Goal: Task Accomplishment & Management: Use online tool/utility

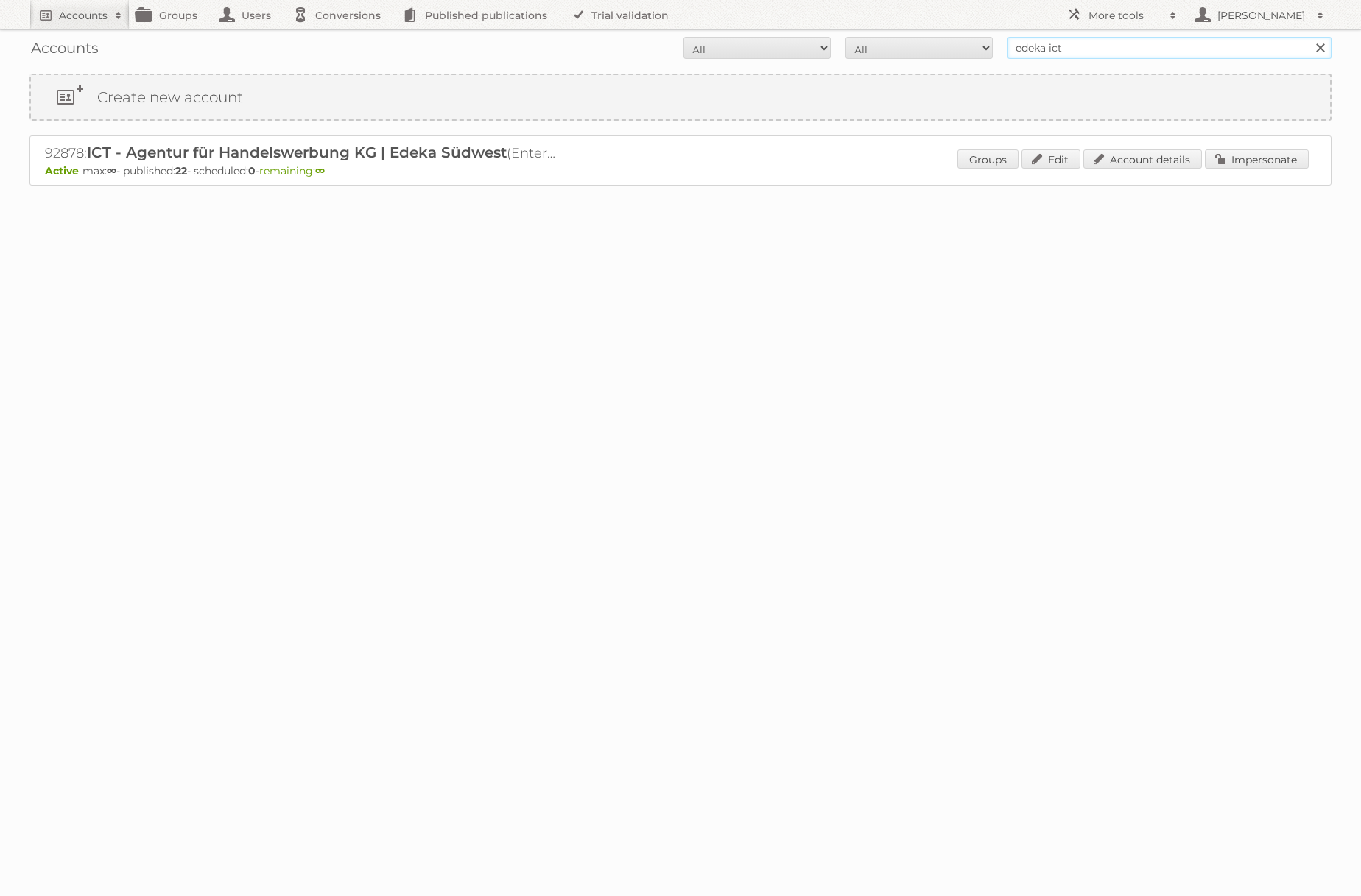
click at [1109, 54] on input "edeka ict" at bounding box center [1169, 48] width 324 height 22
type input "REWE"
click at [1309, 37] on input "Search" at bounding box center [1320, 48] width 22 height 22
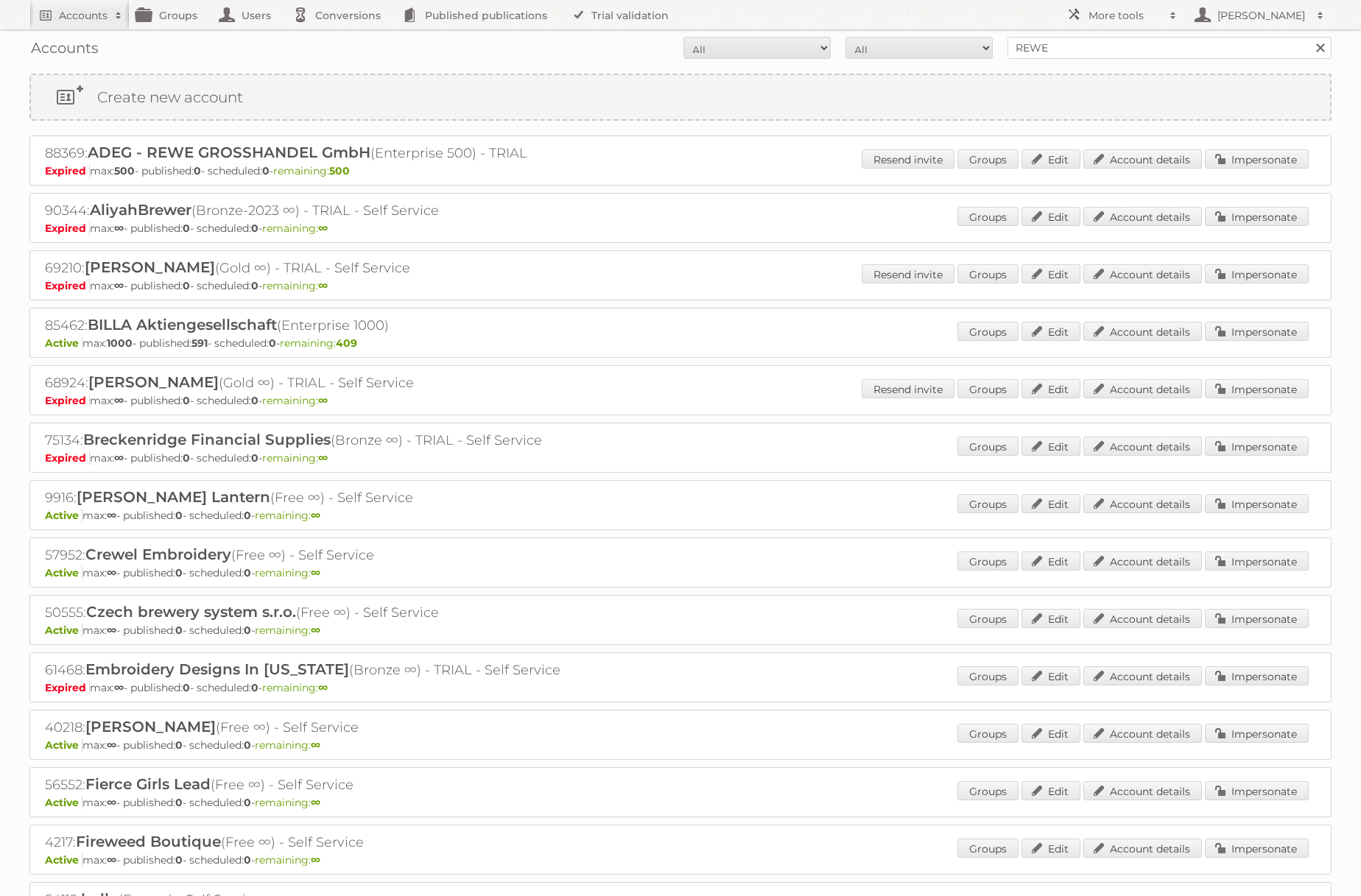
click at [1090, 35] on div "Accounts All Active Expired Pending All Paid Trials Self service REWE Search" at bounding box center [680, 48] width 1302 height 37
click at [1085, 41] on input "REWE" at bounding box center [1169, 48] width 324 height 22
type input "@rewe"
click at [1309, 37] on input "Search" at bounding box center [1320, 48] width 22 height 22
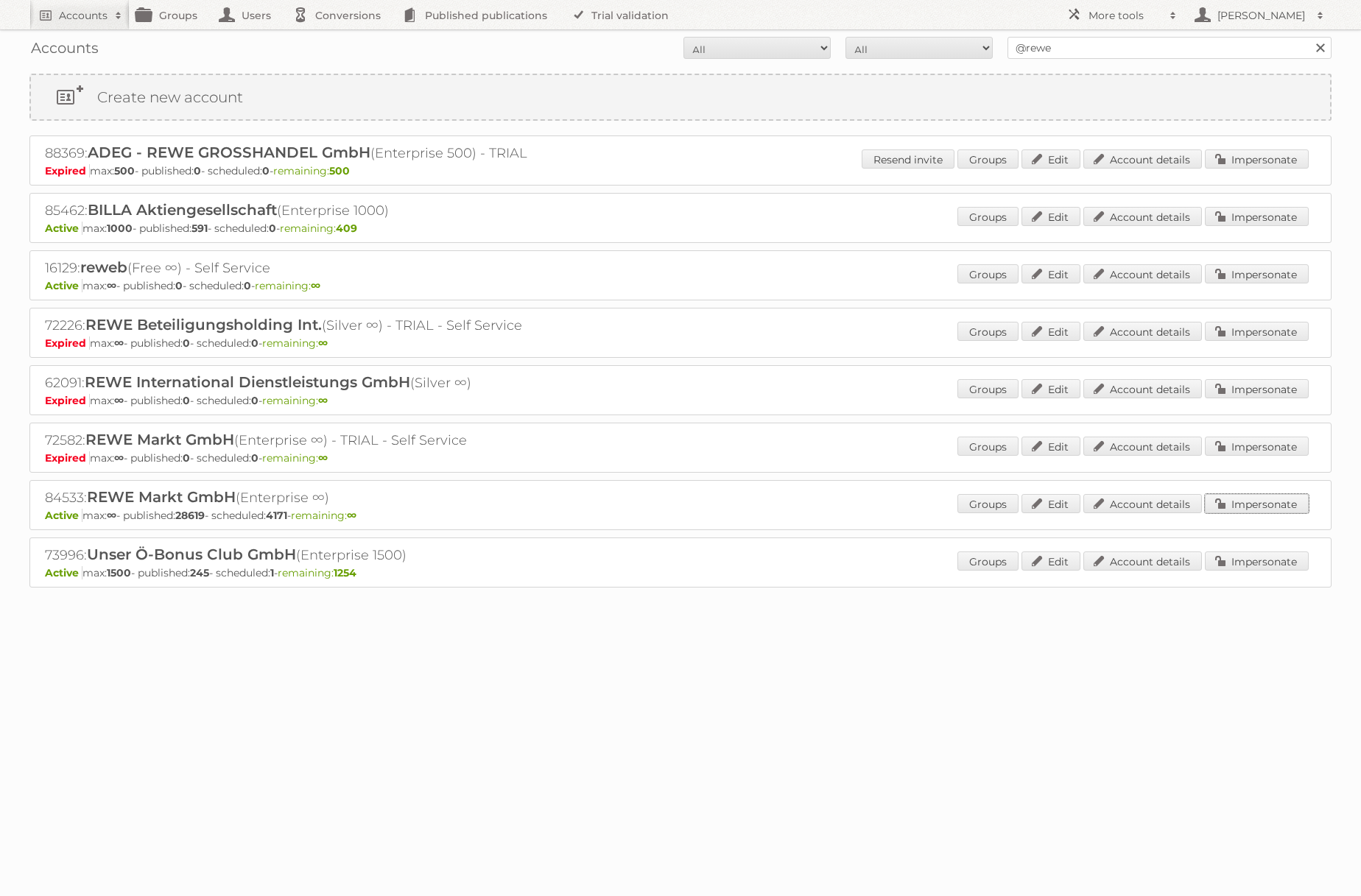
click at [1243, 501] on link "Impersonate" at bounding box center [1256, 504] width 104 height 19
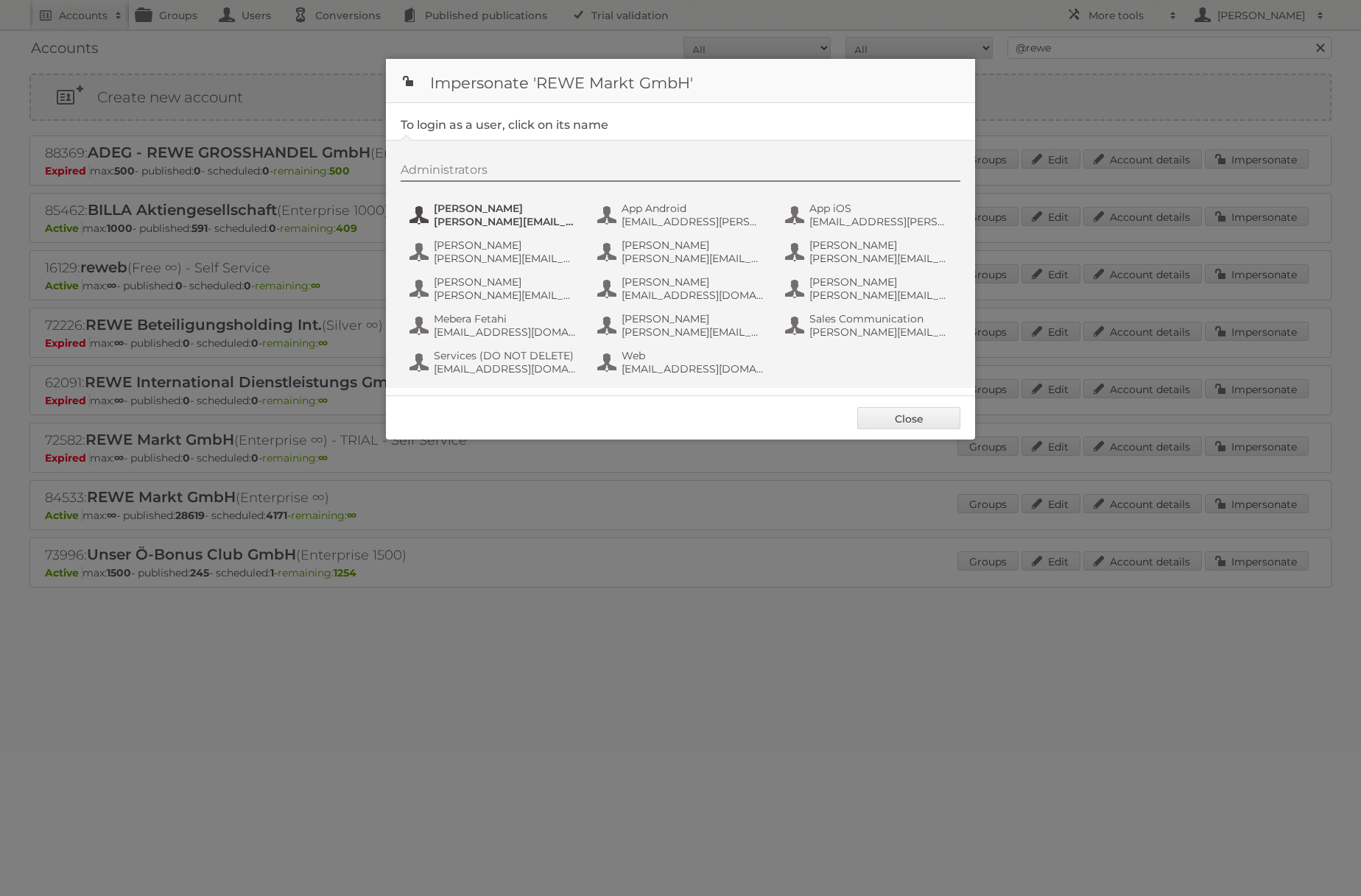
click at [494, 210] on span "Alexandra Ramroth Bell" at bounding box center [506, 208] width 143 height 13
